Goal: Task Accomplishment & Management: Manage account settings

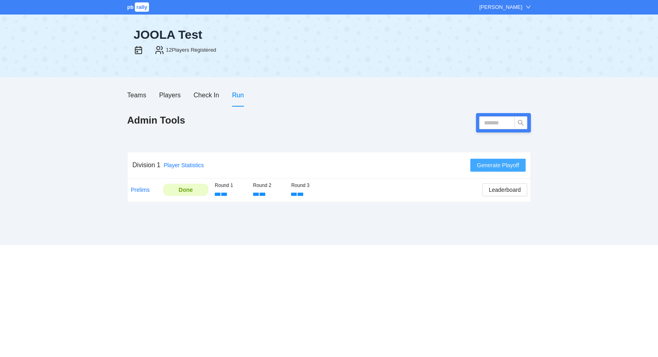
click at [498, 165] on span "Generate Playoff" at bounding box center [498, 165] width 42 height 9
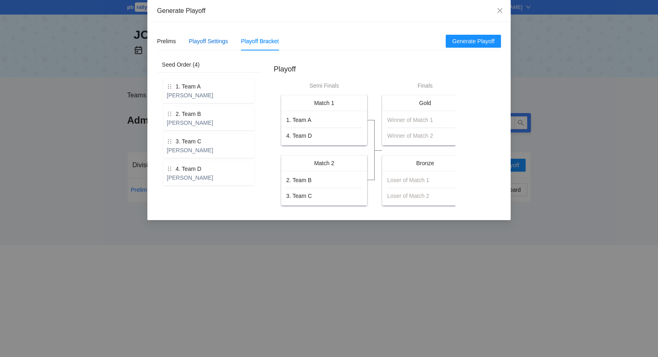
click at [214, 42] on div "Playoff Settings" at bounding box center [208, 41] width 39 height 9
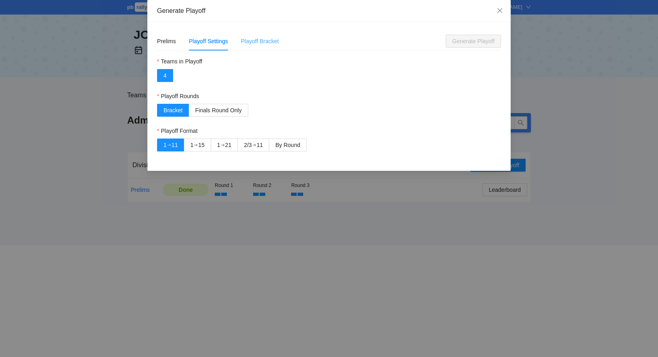
click at [261, 46] on div "Playoff Bracket" at bounding box center [260, 41] width 38 height 19
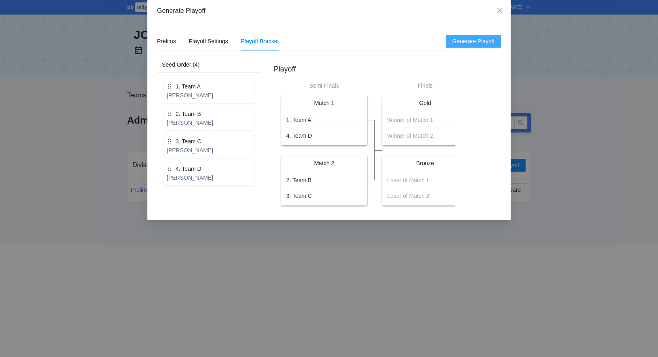
click at [477, 43] on span "Generate Playoff" at bounding box center [473, 41] width 42 height 9
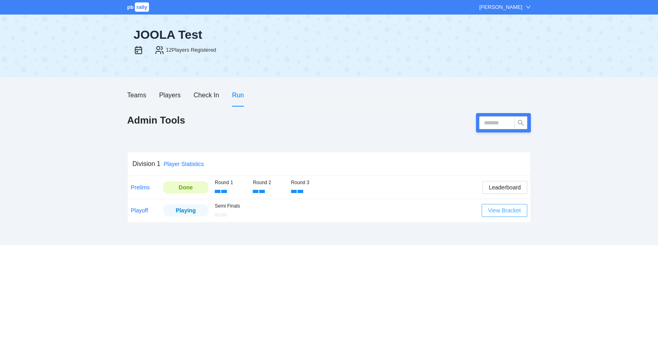
click at [503, 211] on span "View Bracket" at bounding box center [504, 210] width 33 height 9
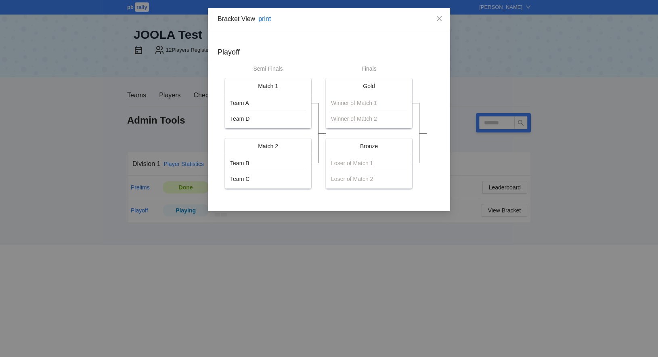
click at [278, 112] on div "Team A Team D" at bounding box center [268, 110] width 76 height 25
click at [269, 21] on link "print" at bounding box center [264, 18] width 13 height 7
click at [440, 17] on icon "close" at bounding box center [439, 18] width 6 height 6
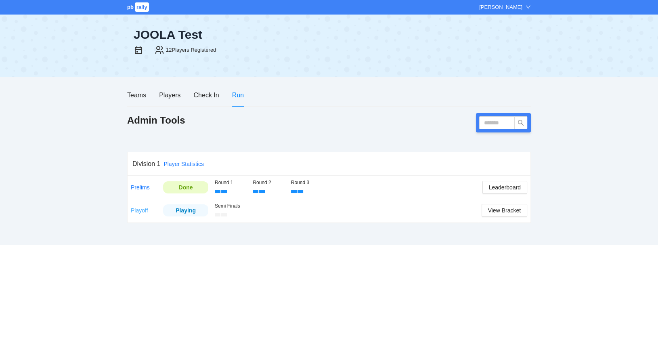
click at [137, 212] on link "Playoff" at bounding box center [139, 210] width 17 height 6
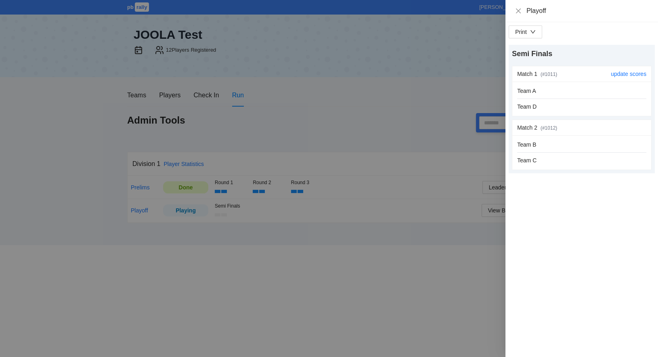
click at [564, 100] on div "Team A Team D" at bounding box center [581, 98] width 129 height 25
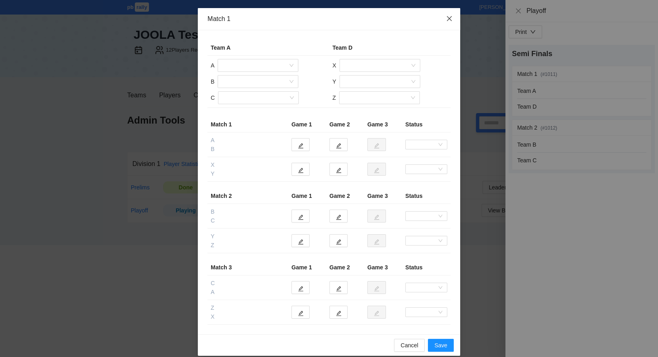
click at [450, 19] on icon "close" at bounding box center [449, 18] width 6 height 6
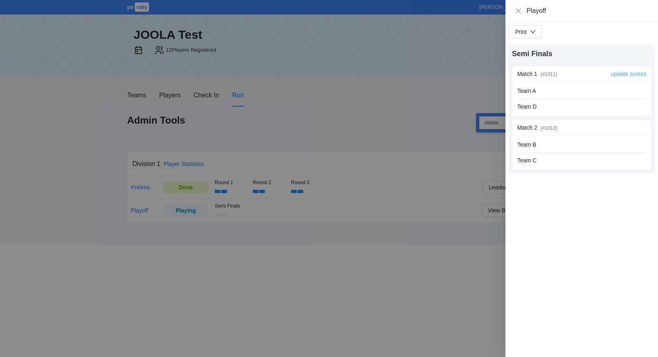
click at [630, 75] on link "update scores" at bounding box center [629, 74] width 36 height 6
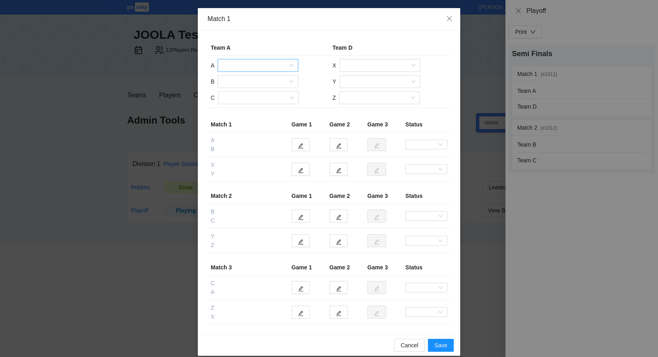
click at [274, 63] on input "search" at bounding box center [254, 65] width 65 height 12
click at [267, 82] on div "[PERSON_NAME]" at bounding box center [257, 81] width 71 height 9
click at [267, 82] on input "search" at bounding box center [254, 81] width 65 height 12
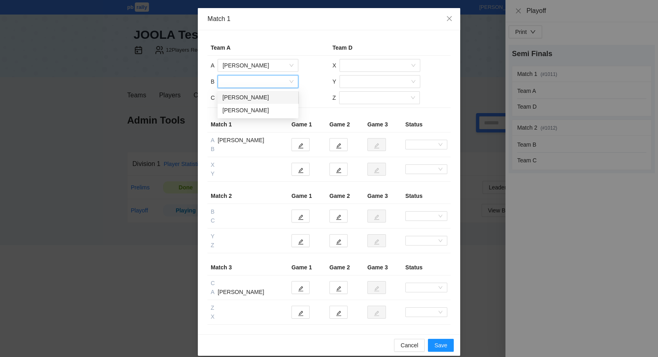
click at [268, 98] on div "Shelley Schmeer" at bounding box center [257, 97] width 71 height 9
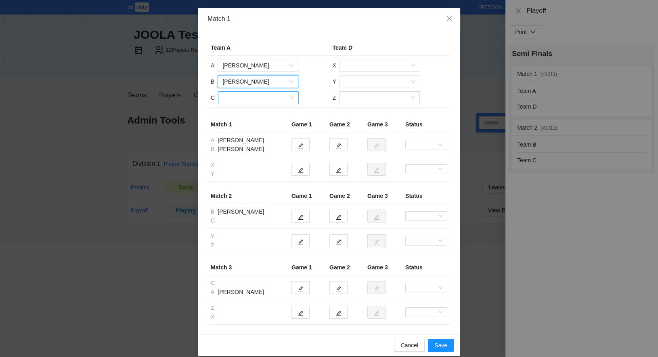
click at [264, 100] on input "search" at bounding box center [255, 98] width 65 height 12
click at [261, 113] on div "Val Karrasch" at bounding box center [258, 113] width 71 height 9
click at [354, 66] on input "search" at bounding box center [376, 65] width 65 height 12
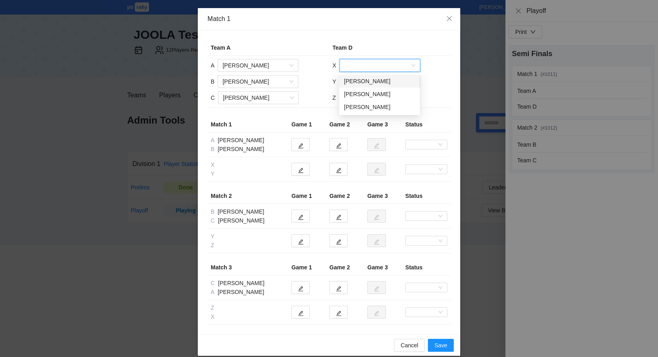
click at [354, 82] on div "[PERSON_NAME]" at bounding box center [379, 81] width 71 height 9
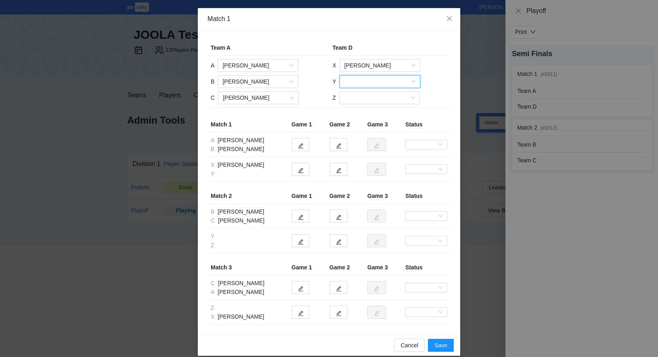
click at [351, 84] on input "search" at bounding box center [376, 81] width 65 height 12
click at [353, 96] on div "[PERSON_NAME]" at bounding box center [379, 97] width 71 height 9
click at [352, 99] on input "search" at bounding box center [376, 98] width 65 height 12
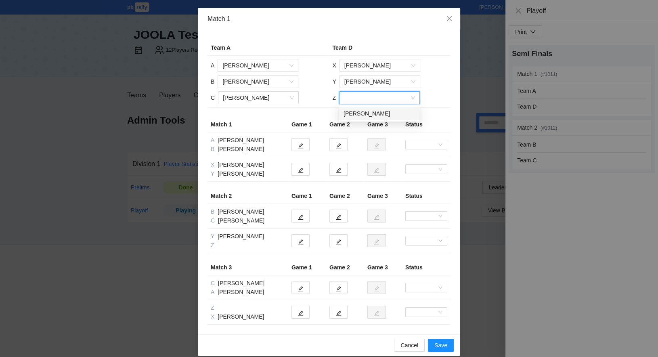
click at [356, 113] on div "[PERSON_NAME]" at bounding box center [378, 113] width 71 height 9
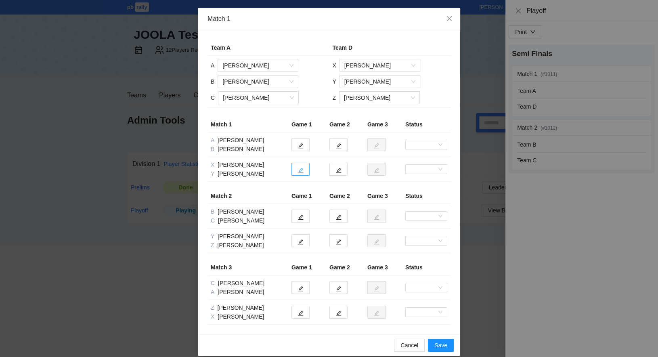
click at [301, 170] on icon "edit" at bounding box center [300, 170] width 5 height 5
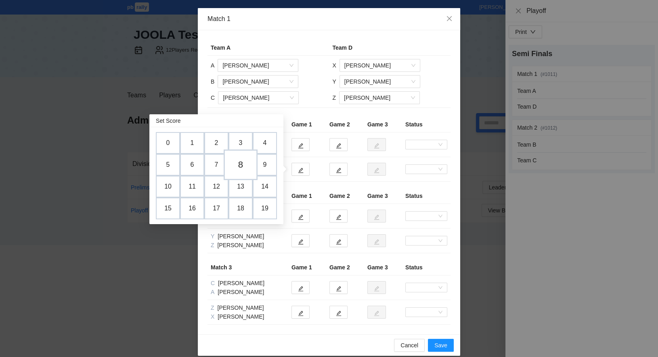
click at [243, 165] on td "8" at bounding box center [241, 164] width 34 height 31
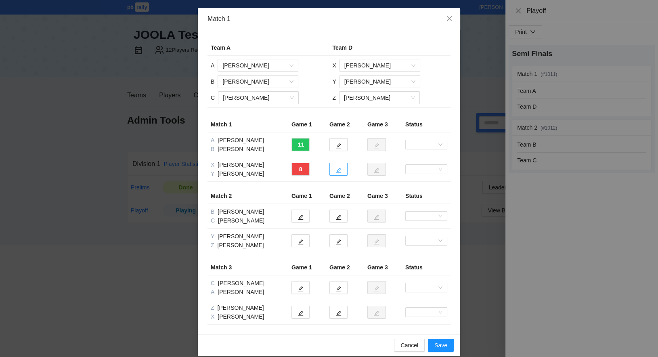
click at [342, 170] on button "button" at bounding box center [338, 169] width 18 height 13
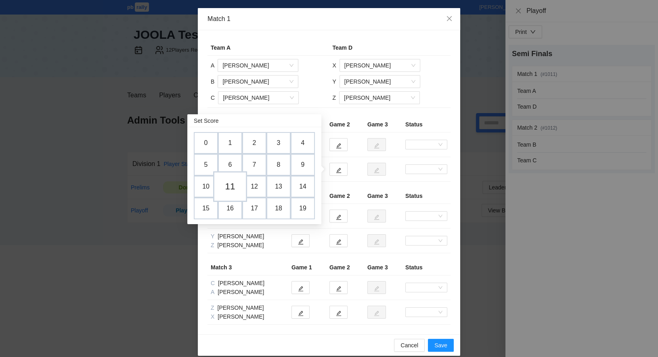
click at [233, 188] on td "11" at bounding box center [230, 186] width 34 height 31
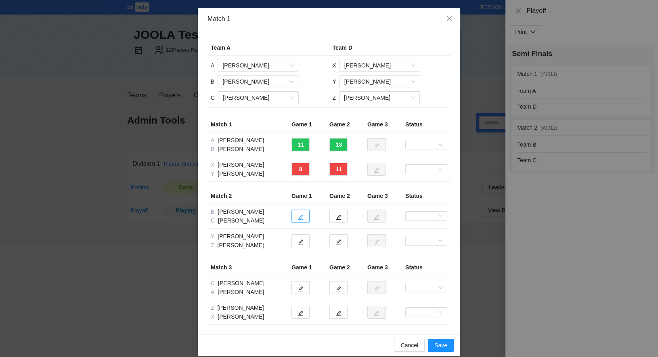
click at [301, 217] on icon "edit" at bounding box center [301, 217] width 6 height 6
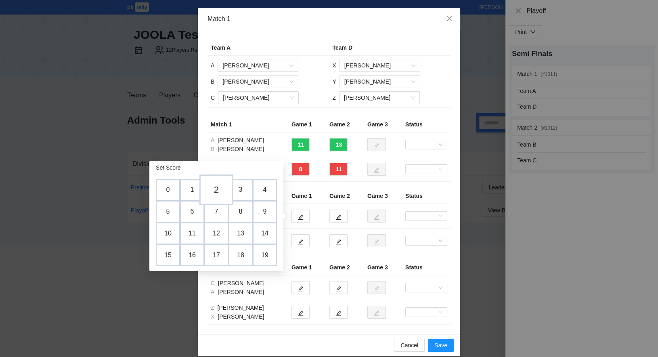
click at [218, 193] on td "2" at bounding box center [216, 189] width 34 height 31
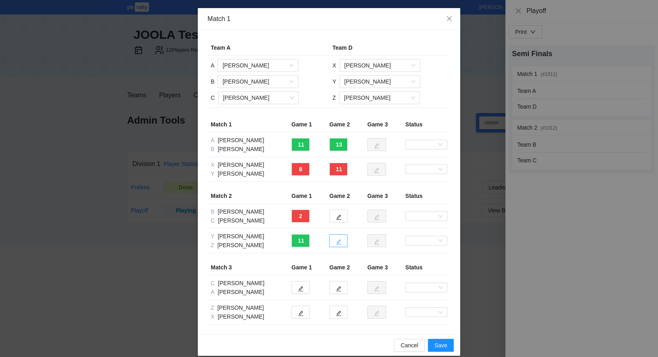
click at [338, 240] on icon "edit" at bounding box center [339, 242] width 6 height 6
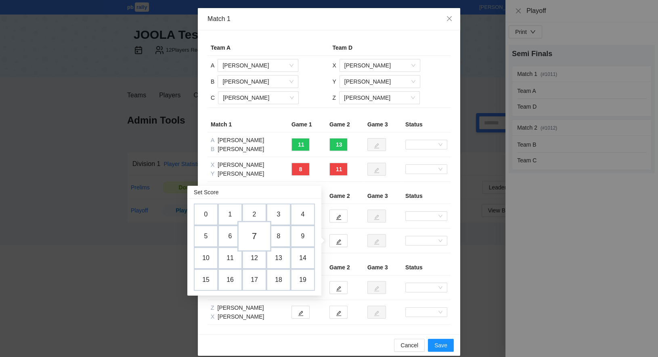
click at [256, 235] on td "7" at bounding box center [254, 236] width 34 height 31
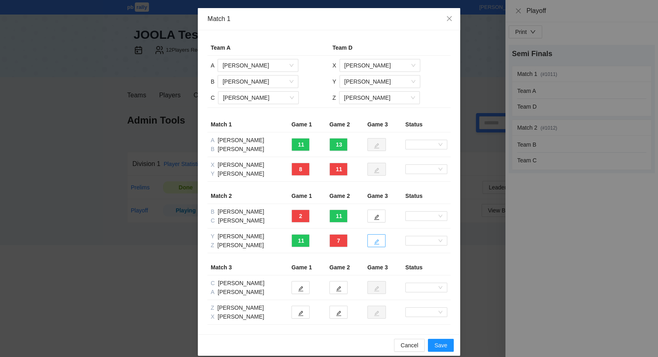
click at [379, 242] on icon "edit" at bounding box center [377, 242] width 6 height 6
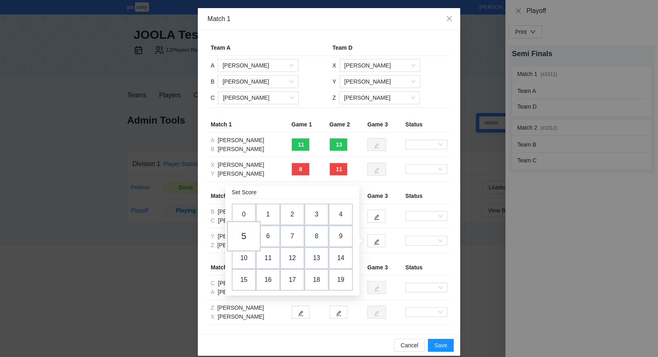
click at [244, 237] on td "5" at bounding box center [244, 236] width 34 height 31
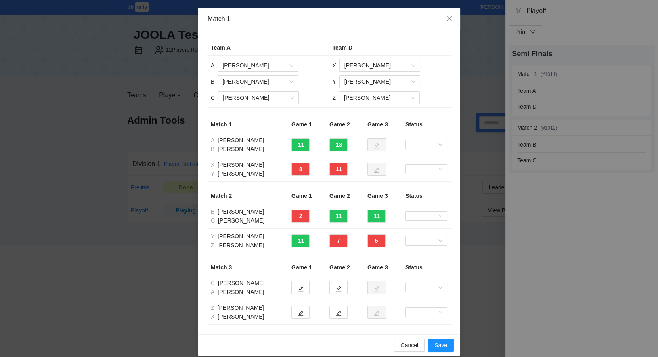
scroll to position [8, 0]
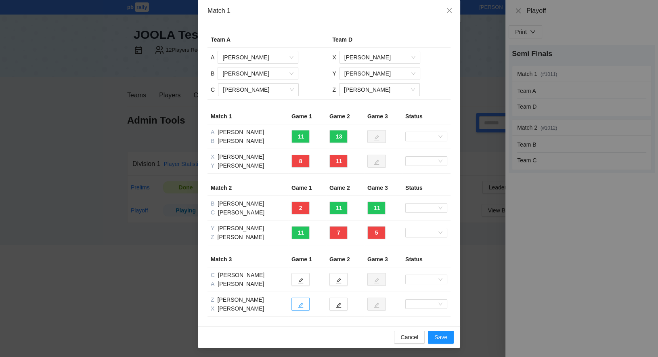
click at [303, 307] on icon "edit" at bounding box center [300, 305] width 5 height 5
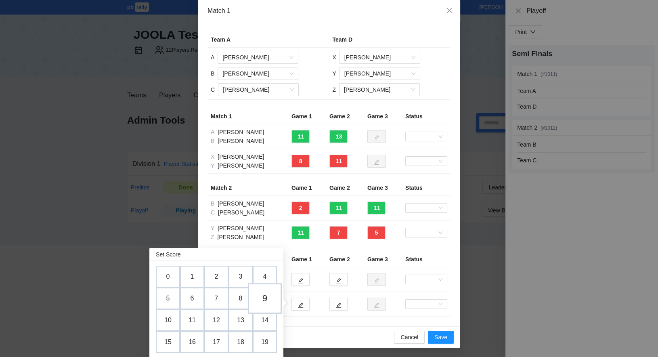
click at [265, 299] on td "9" at bounding box center [265, 298] width 34 height 31
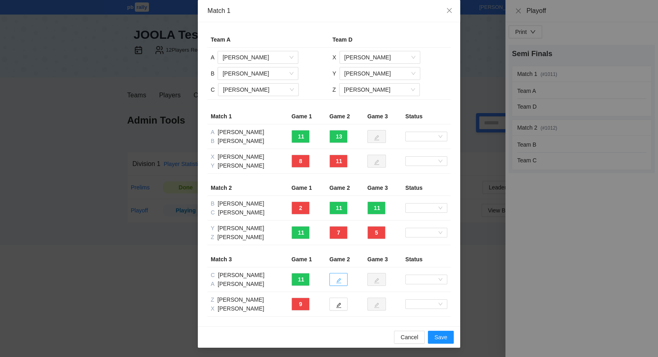
click at [339, 278] on icon "edit" at bounding box center [339, 281] width 6 height 6
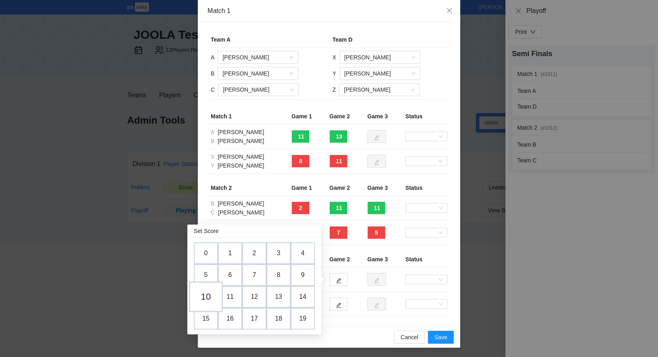
click at [207, 298] on td "10" at bounding box center [206, 296] width 34 height 31
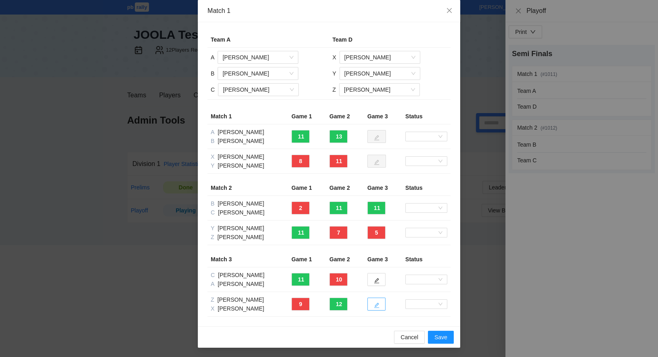
click at [375, 304] on icon "edit" at bounding box center [376, 305] width 5 height 5
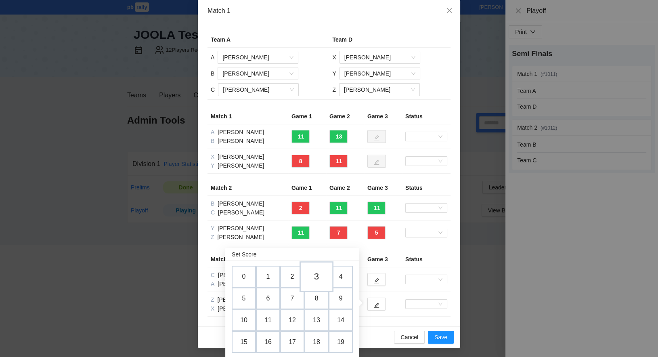
click at [319, 277] on td "3" at bounding box center [316, 276] width 34 height 31
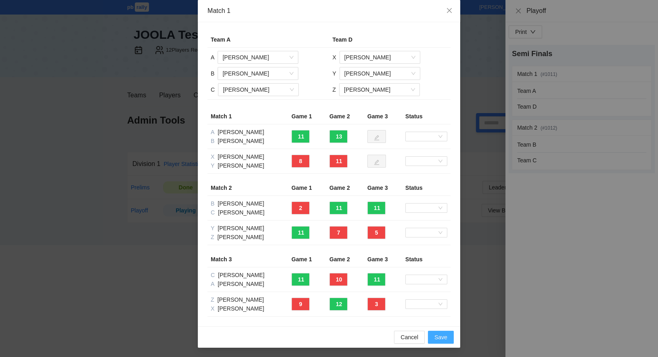
click at [443, 336] on span "Save" at bounding box center [440, 337] width 13 height 9
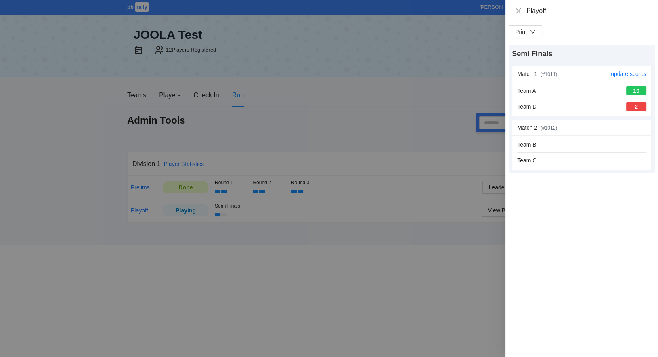
click at [586, 98] on hr at bounding box center [581, 98] width 129 height 0
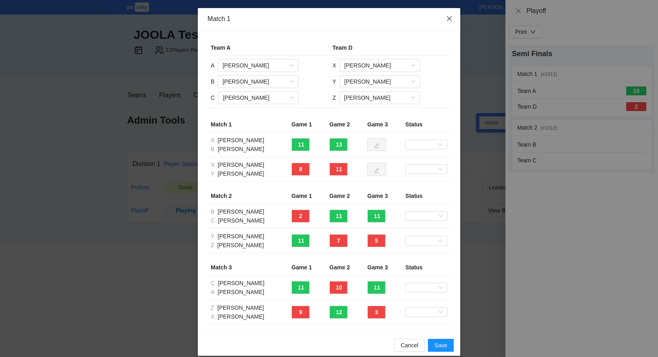
click at [447, 20] on icon "close" at bounding box center [449, 18] width 6 height 6
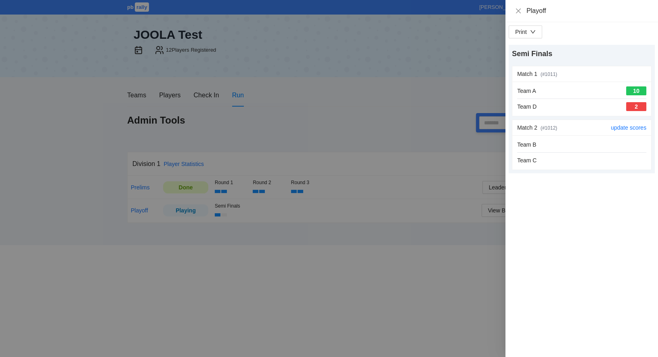
click at [572, 153] on div "Team B Team C" at bounding box center [581, 152] width 129 height 25
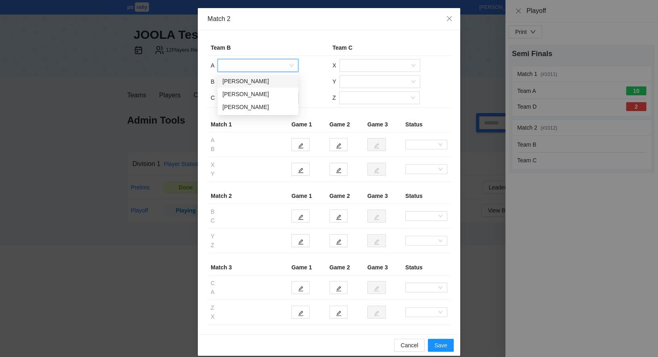
click at [244, 64] on input "search" at bounding box center [254, 65] width 65 height 12
click at [245, 82] on div "Anne Rheins" at bounding box center [257, 81] width 71 height 9
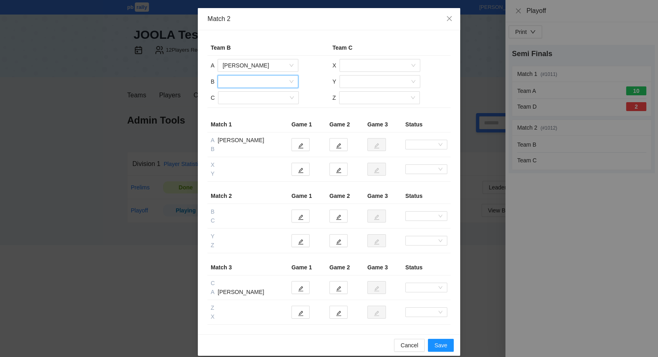
click at [247, 82] on input "search" at bounding box center [254, 81] width 65 height 12
click at [242, 101] on div "Caitlin Barry" at bounding box center [257, 97] width 71 height 9
click at [246, 96] on input "search" at bounding box center [255, 98] width 65 height 12
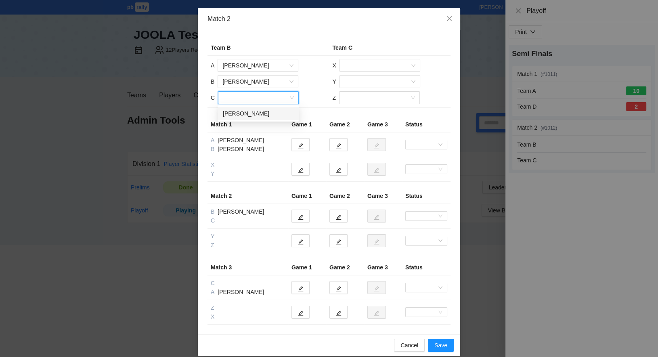
click at [247, 113] on div "Mimi Borchers" at bounding box center [258, 113] width 71 height 9
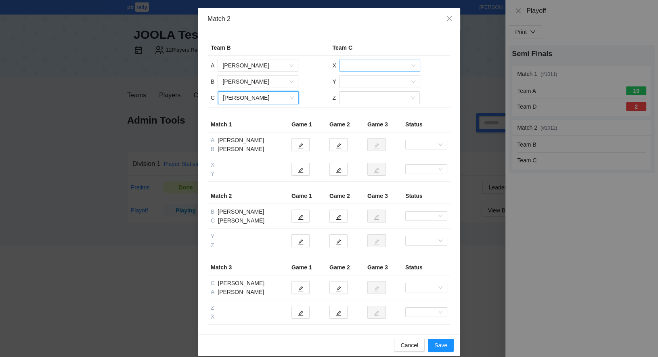
click at [369, 67] on input "search" at bounding box center [376, 65] width 65 height 12
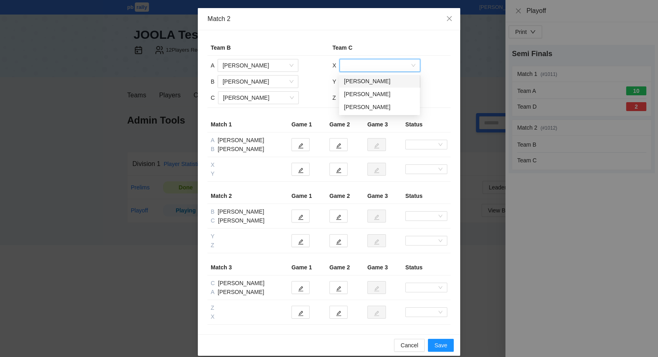
click at [370, 81] on div "Amy Kilpatrick" at bounding box center [379, 81] width 71 height 9
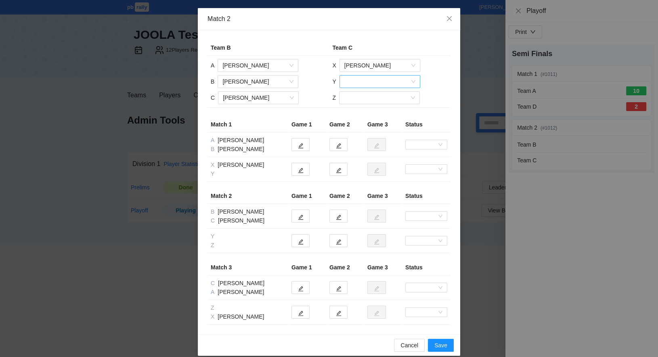
click at [368, 82] on input "search" at bounding box center [376, 81] width 65 height 12
click at [364, 98] on div "Connie Shugars" at bounding box center [379, 97] width 71 height 9
click at [366, 100] on input "search" at bounding box center [376, 98] width 65 height 12
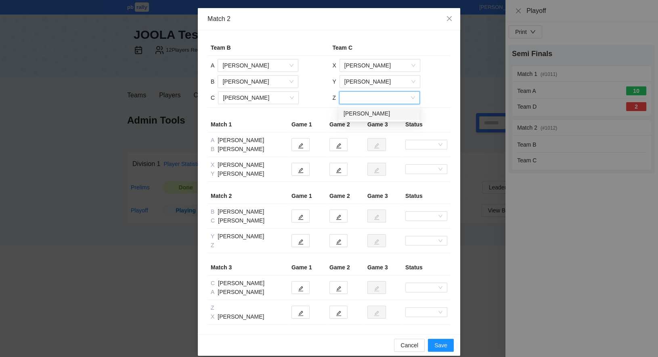
click at [362, 116] on div "Van Fleming" at bounding box center [378, 113] width 71 height 9
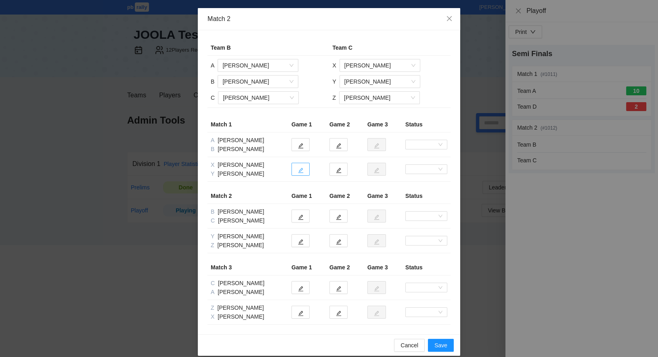
click at [301, 168] on icon "edit" at bounding box center [301, 170] width 6 height 6
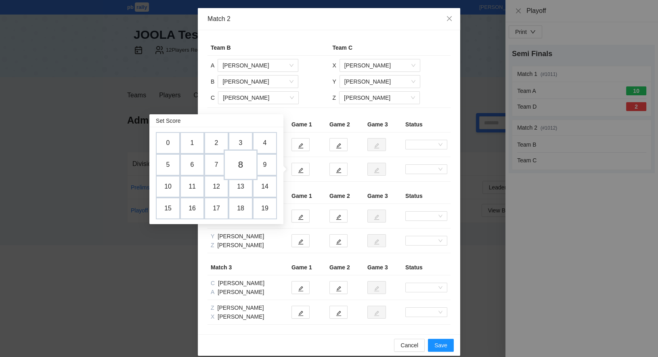
click at [241, 167] on td "8" at bounding box center [241, 164] width 34 height 31
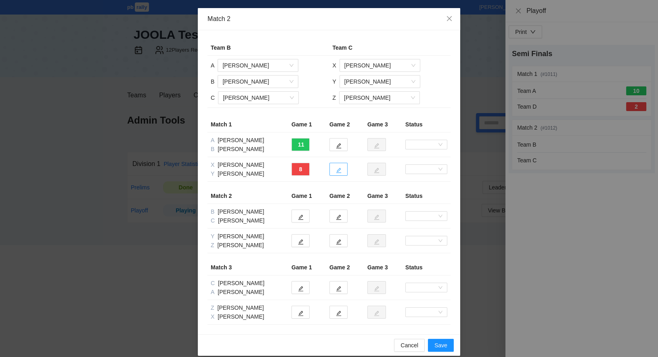
click at [340, 169] on icon "edit" at bounding box center [339, 170] width 6 height 6
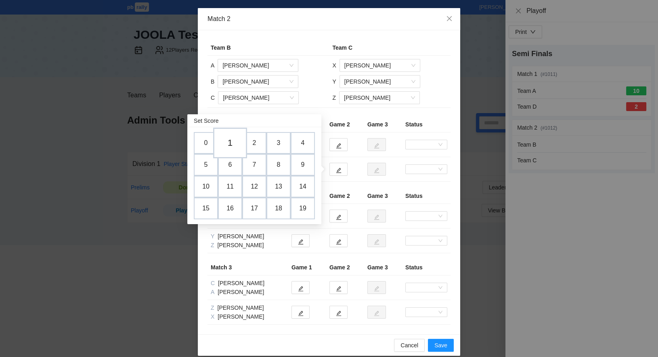
click at [234, 144] on td "1" at bounding box center [230, 143] width 34 height 31
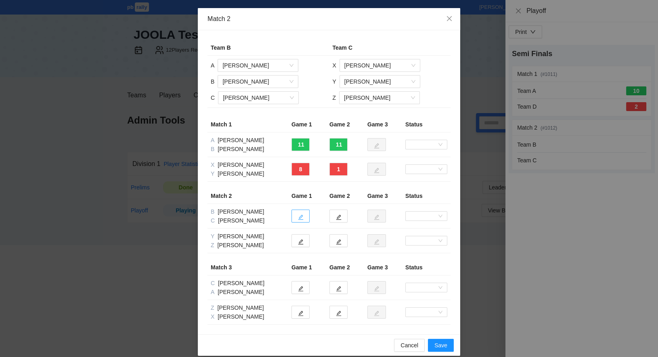
click at [302, 216] on icon "edit" at bounding box center [300, 217] width 5 height 5
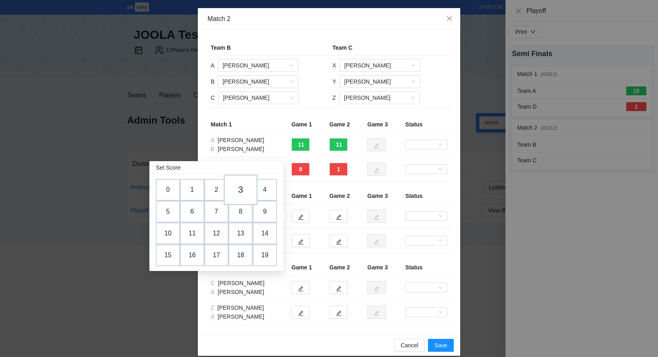
click at [243, 192] on td "3" at bounding box center [241, 189] width 34 height 31
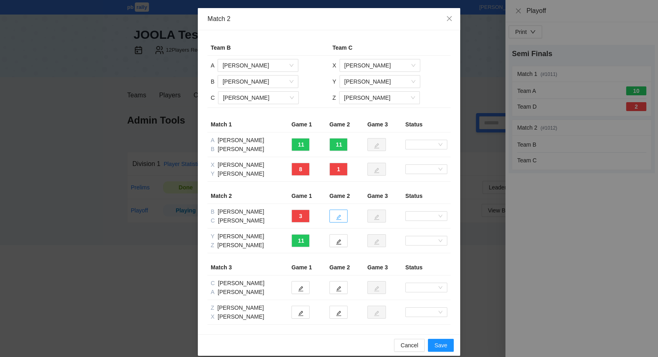
click at [340, 216] on icon "edit" at bounding box center [339, 217] width 6 height 6
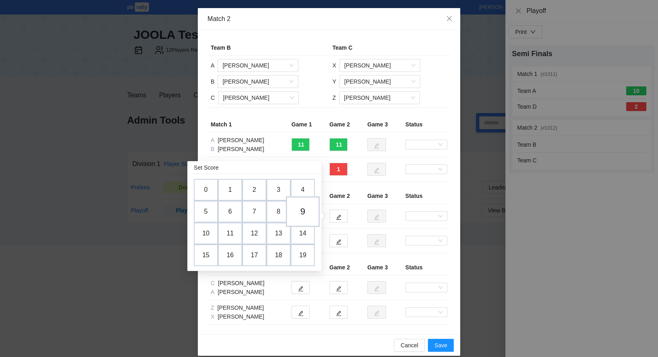
click at [306, 211] on td "9" at bounding box center [303, 211] width 34 height 31
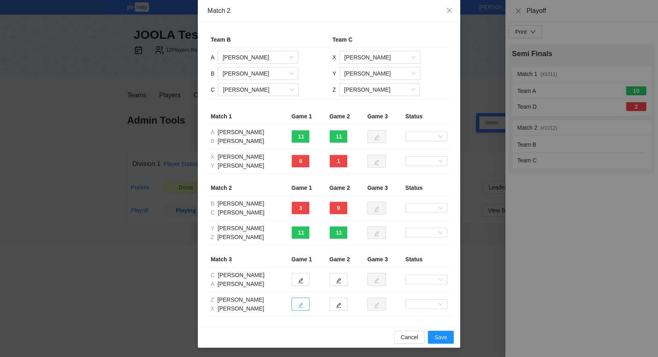
click at [301, 302] on icon "edit" at bounding box center [301, 305] width 6 height 6
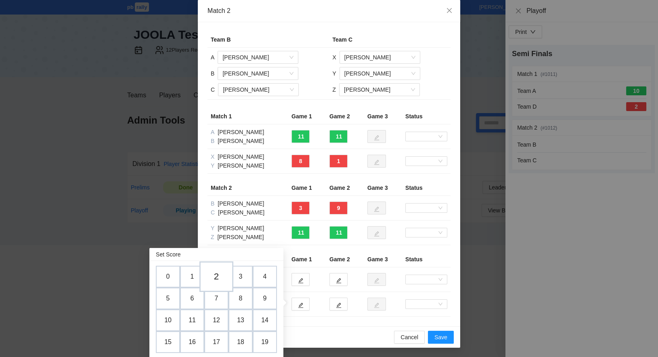
click at [220, 278] on td "2" at bounding box center [216, 276] width 34 height 31
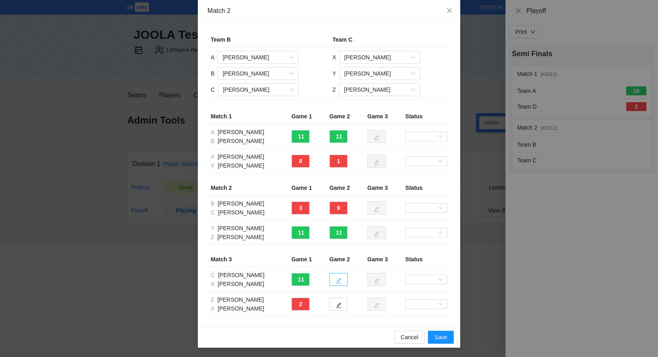
click at [341, 280] on button "button" at bounding box center [338, 279] width 18 height 13
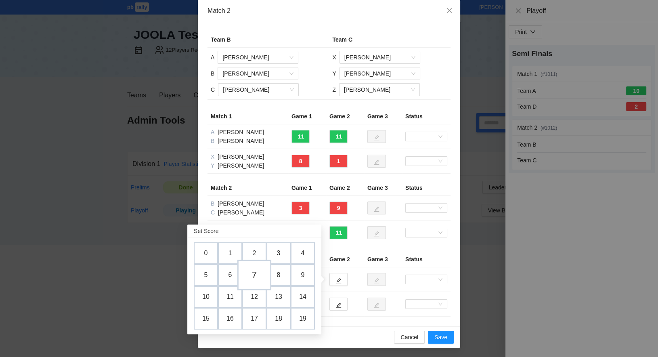
click at [258, 277] on td "7" at bounding box center [254, 275] width 34 height 31
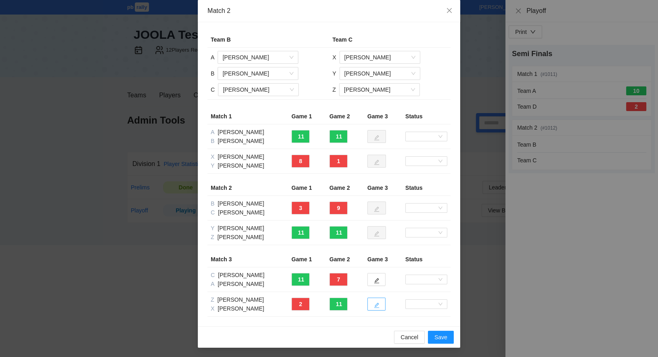
click at [378, 304] on icon "edit" at bounding box center [377, 305] width 6 height 6
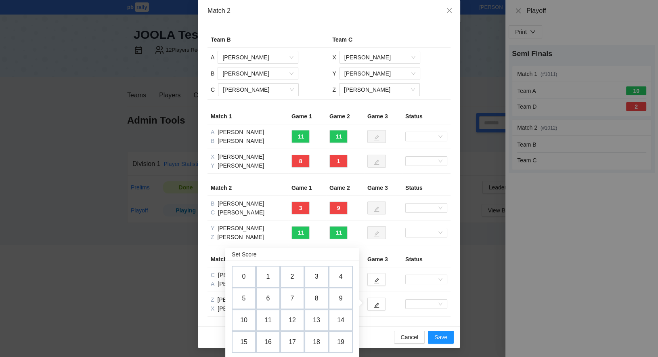
drag, startPoint x: 340, startPoint y: 277, endPoint x: 343, endPoint y: 285, distance: 8.2
click at [340, 277] on td "4" at bounding box center [341, 277] width 24 height 22
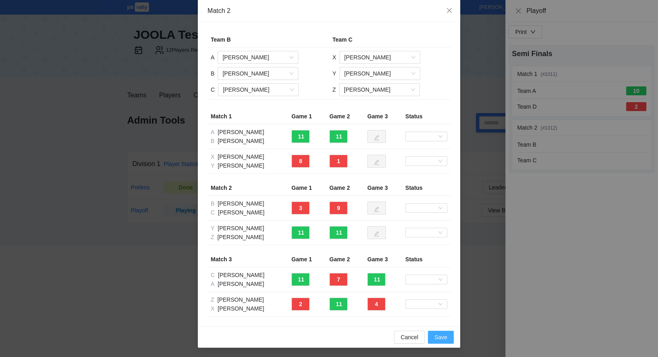
click at [442, 335] on span "Save" at bounding box center [440, 337] width 13 height 9
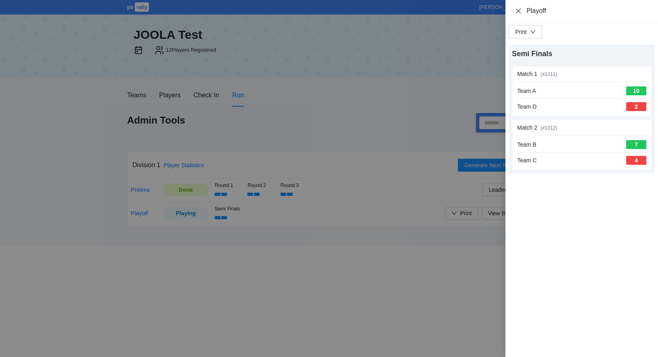
click at [517, 9] on icon "close" at bounding box center [518, 10] width 5 height 5
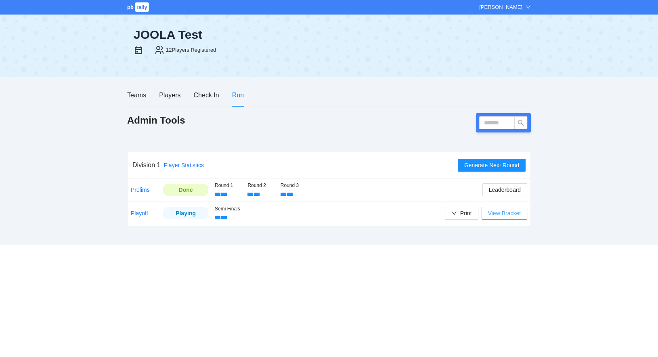
click at [505, 215] on span "View Bracket" at bounding box center [504, 213] width 33 height 9
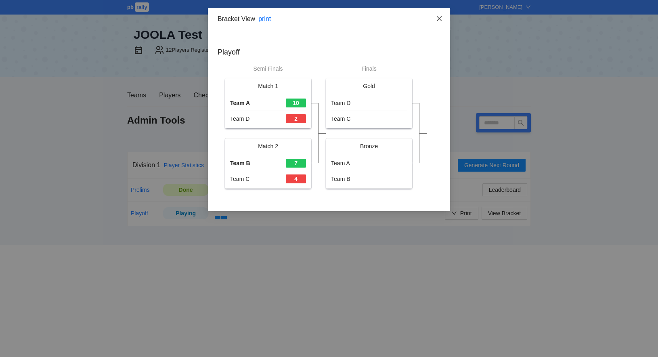
click at [438, 21] on icon "close" at bounding box center [439, 18] width 6 height 6
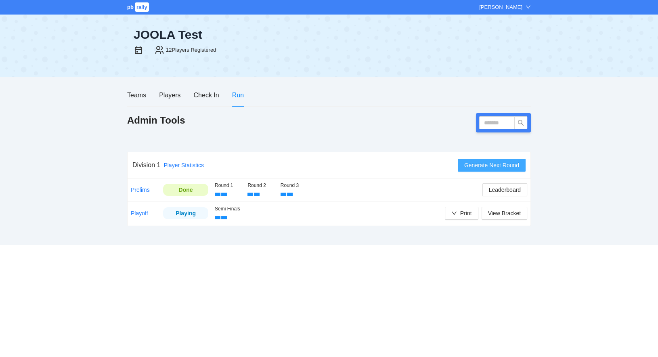
click at [482, 166] on span "Generate Next Round" at bounding box center [491, 165] width 55 height 9
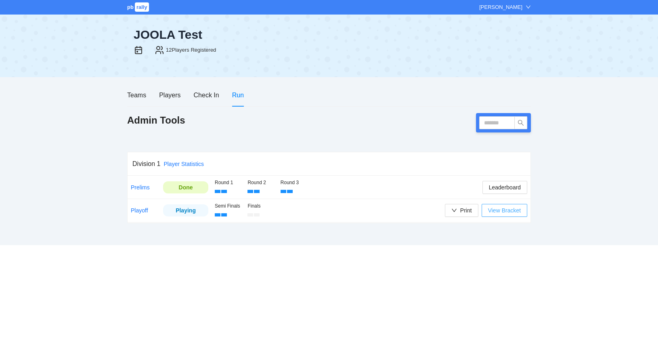
click at [505, 211] on span "View Bracket" at bounding box center [504, 210] width 33 height 9
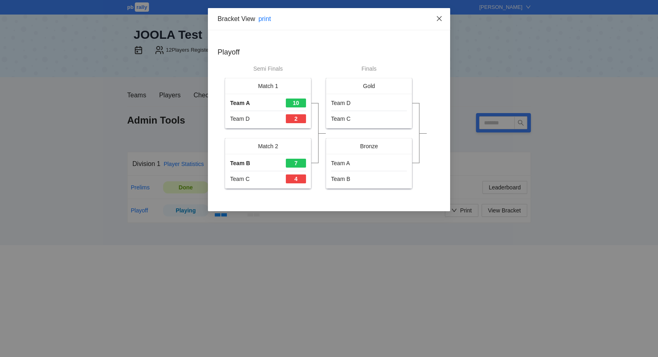
click at [440, 19] on icon "close" at bounding box center [439, 18] width 5 height 5
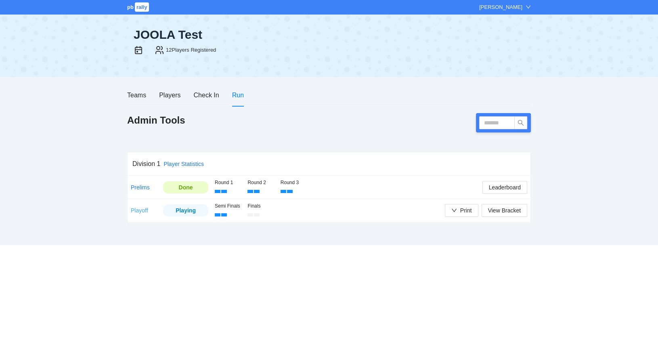
click at [139, 211] on link "Playoff" at bounding box center [139, 210] width 17 height 6
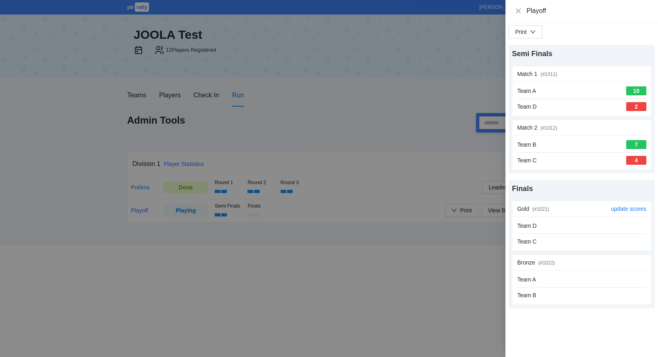
click at [603, 233] on div "Team D Team C" at bounding box center [581, 233] width 129 height 25
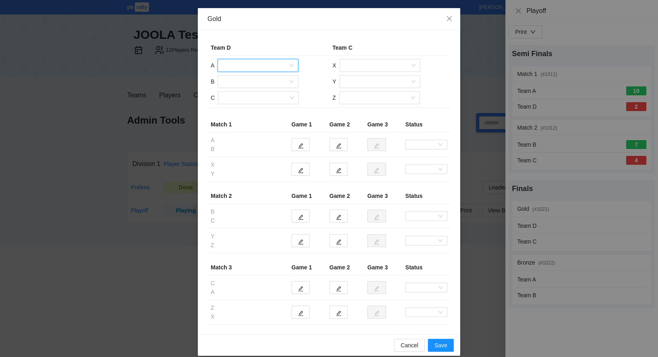
click at [232, 65] on input "search" at bounding box center [254, 65] width 65 height 12
click at [235, 80] on div "[PERSON_NAME]" at bounding box center [257, 81] width 71 height 9
click at [237, 82] on input "search" at bounding box center [254, 81] width 65 height 12
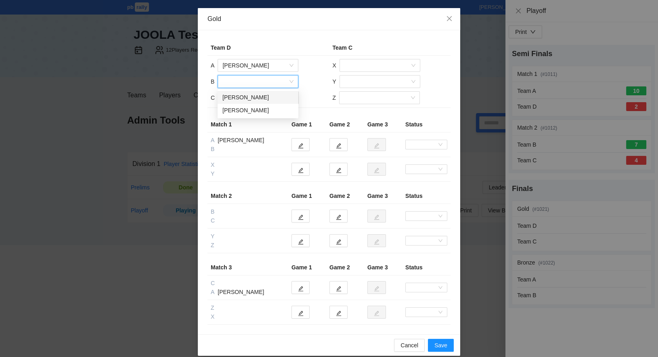
click at [238, 98] on div "[PERSON_NAME]" at bounding box center [257, 97] width 71 height 9
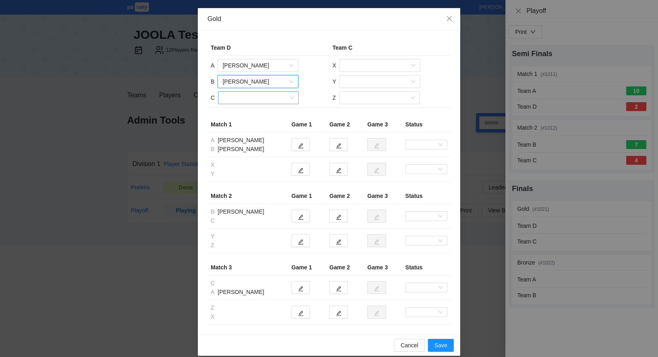
click at [242, 100] on input "search" at bounding box center [255, 98] width 65 height 12
click at [246, 113] on div "[PERSON_NAME]" at bounding box center [258, 113] width 71 height 9
click at [449, 20] on icon "close" at bounding box center [449, 18] width 6 height 6
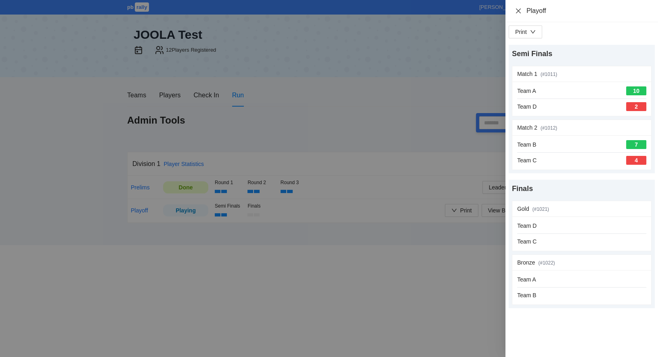
click at [518, 9] on icon "close" at bounding box center [518, 11] width 6 height 6
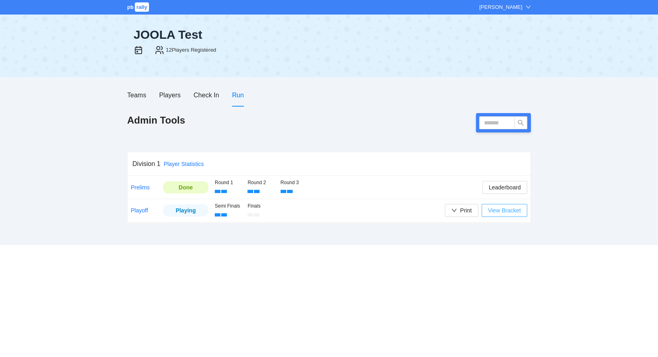
click at [507, 214] on span "View Bracket" at bounding box center [504, 210] width 33 height 9
